Goal: Information Seeking & Learning: Learn about a topic

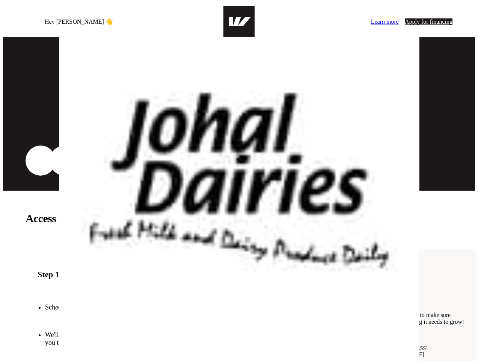
click at [239, 13] on div "Hey [PERSON_NAME] Dairies 👋 Learn more Apply for financing" at bounding box center [239, 21] width 472 height 31
click at [129, 13] on div "Hey [PERSON_NAME] 👋" at bounding box center [131, 21] width 211 height 19
click at [349, 18] on div "Learn more Apply for financing" at bounding box center [347, 21] width 211 height 7
click at [239, 97] on p "Financing purpose-built for getting [PERSON_NAME] Dairies on more shelves" at bounding box center [238, 104] width 345 height 15
click at [39, 150] on img at bounding box center [239, 180] width 478 height 361
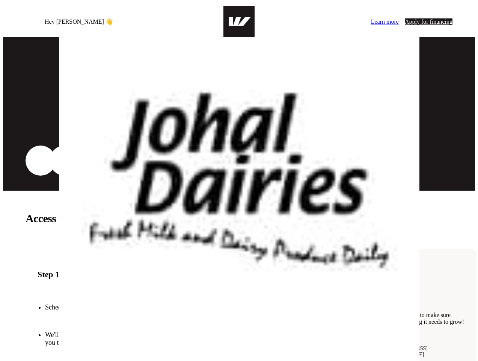
click at [66, 150] on img at bounding box center [239, 180] width 478 height 361
click at [239, 211] on p "Access funds and grow your retail presence in three easy steps" at bounding box center [239, 218] width 427 height 15
click at [160, 331] on p "We'll discuss [PERSON_NAME] Dairies's growth targets and the cash requirements …" at bounding box center [181, 339] width 273 height 16
